Goal: Task Accomplishment & Management: Manage account settings

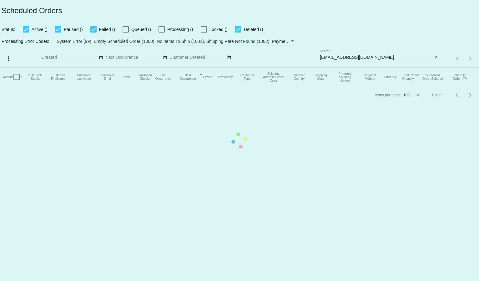
click at [337, 68] on mat-table "Actions Id Last Cycle Status Customer FirstName Customer LastName Customer Emai…" at bounding box center [239, 77] width 479 height 19
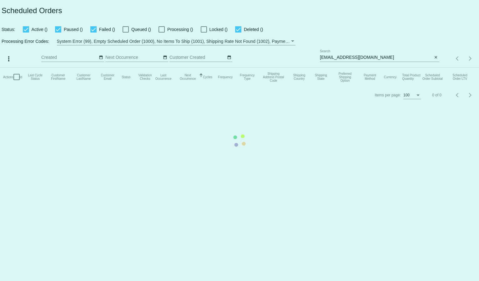
click at [337, 68] on mat-table "Actions Id Last Cycle Status Customer FirstName Customer LastName Customer Emai…" at bounding box center [239, 77] width 479 height 19
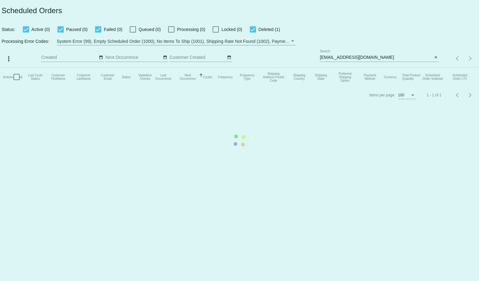
click at [337, 68] on mat-table "Actions Id Last Cycle Status Customer FirstName Customer LastName Customer Emai…" at bounding box center [239, 77] width 479 height 19
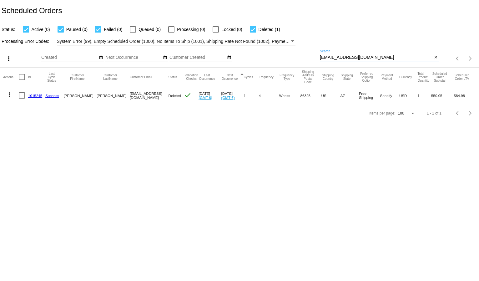
click at [337, 57] on input "sedona2151@gmail.com" at bounding box center [376, 57] width 113 height 5
paste input "heilabond007"
type input "sheilabond007@gmail.com"
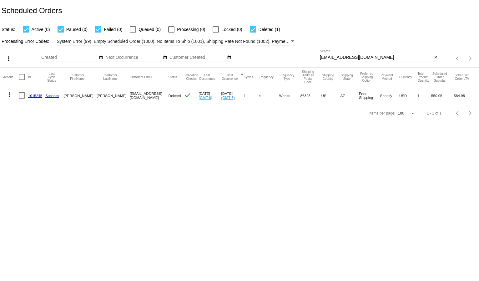
click at [346, 37] on div "Processing Error Codes: System Error (99), Empty Scheduled Order (1000), No Ite…" at bounding box center [239, 39] width 479 height 12
